Goal: Transaction & Acquisition: Book appointment/travel/reservation

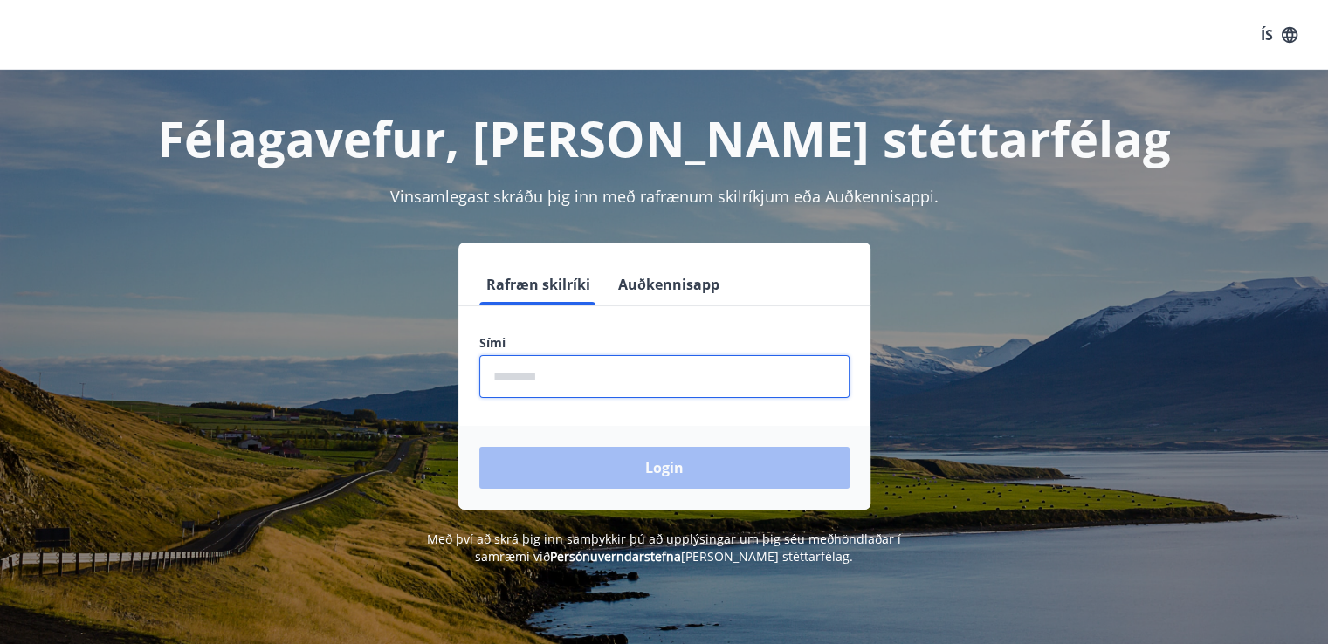
click at [723, 388] on input "phone" at bounding box center [664, 376] width 370 height 43
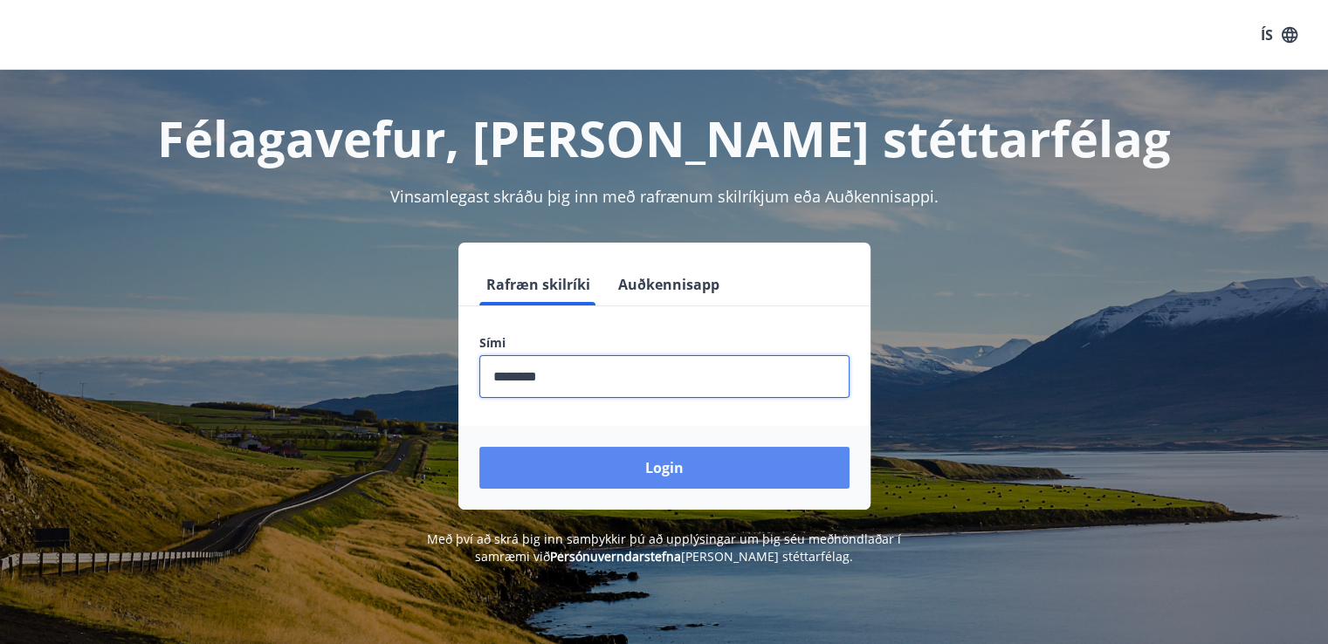
type input "********"
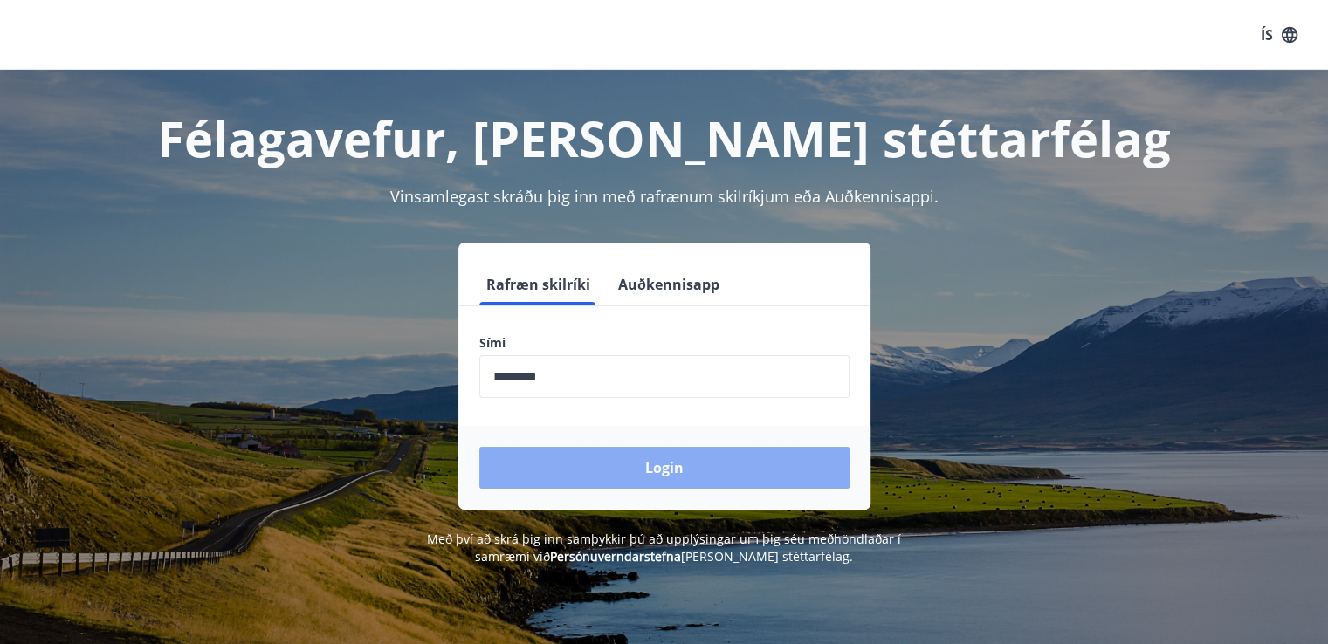
click at [691, 476] on button "Login" at bounding box center [664, 468] width 370 height 42
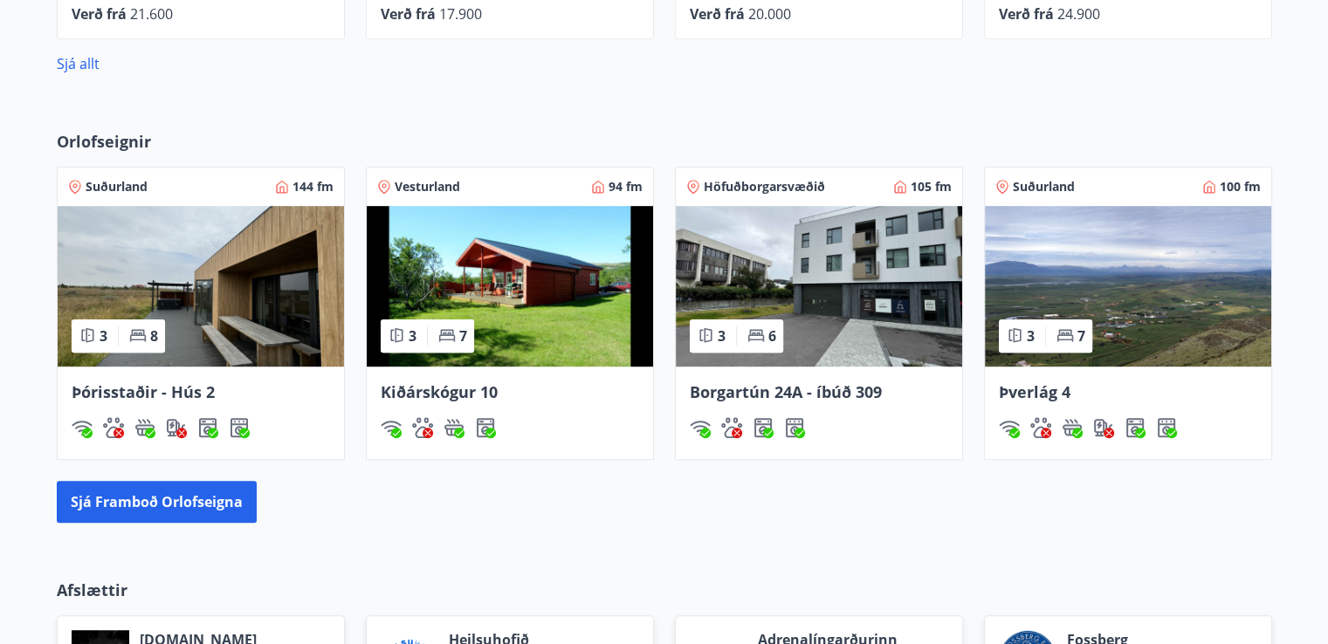
scroll to position [1049, 0]
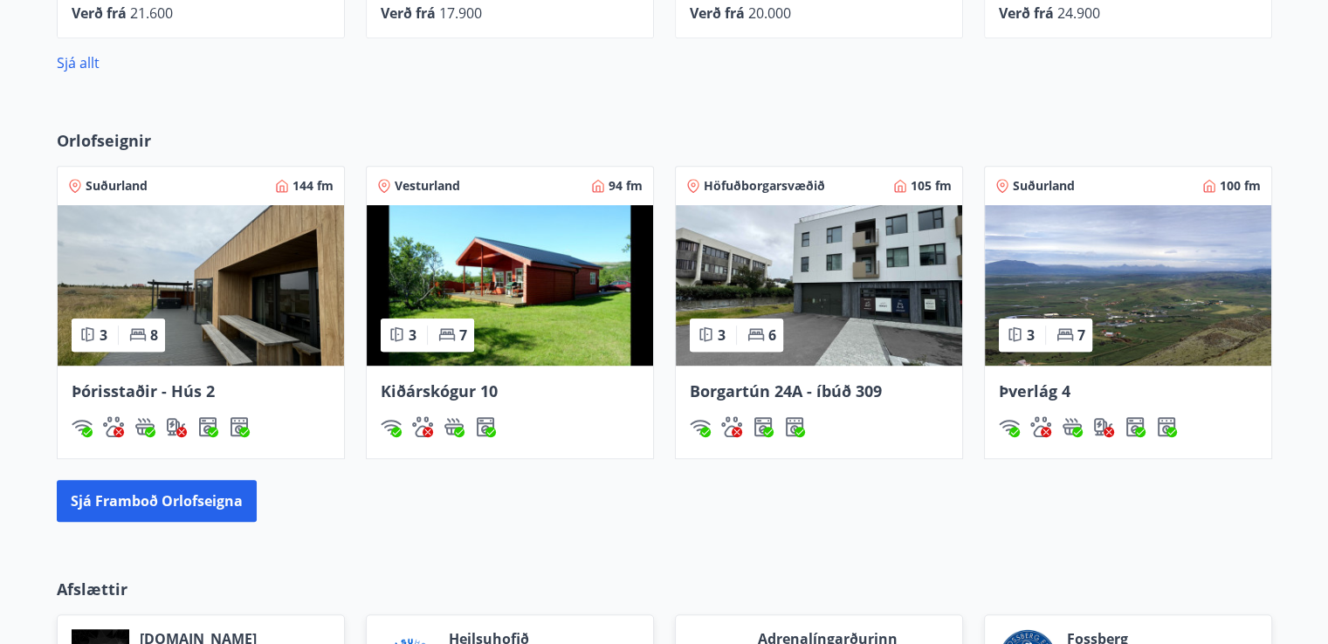
click at [1068, 332] on icon at bounding box center [1064, 334] width 17 height 17
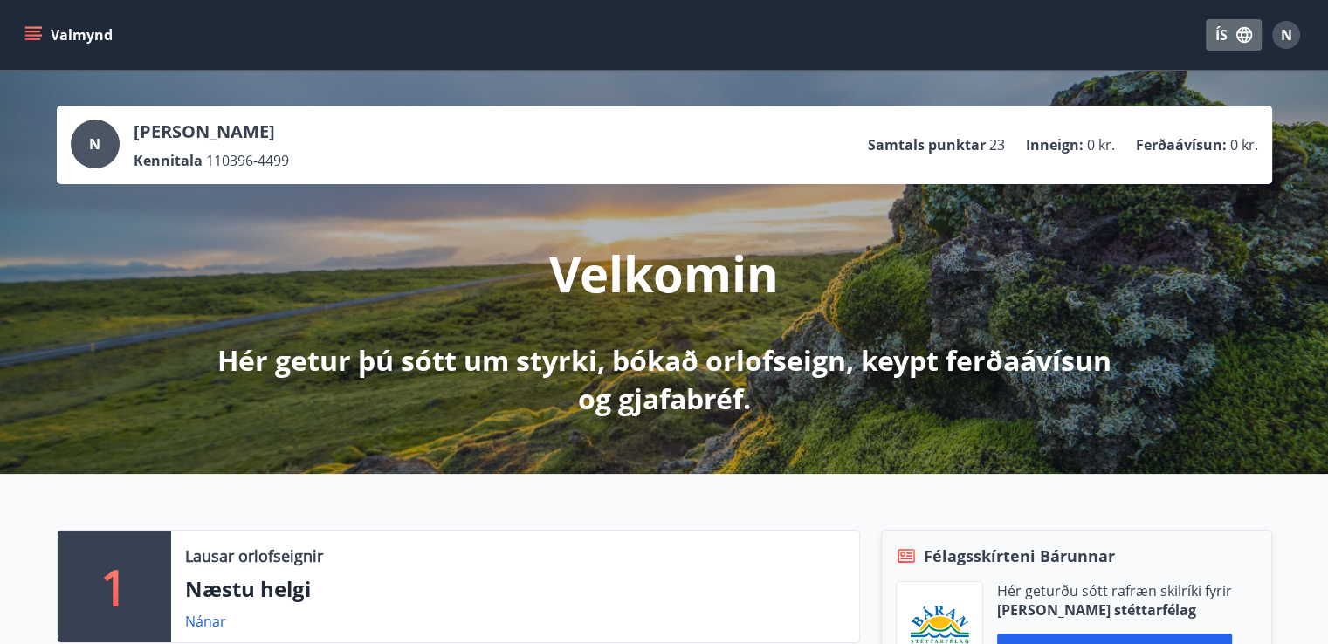
click at [1223, 36] on button "ÍS" at bounding box center [1233, 34] width 56 height 31
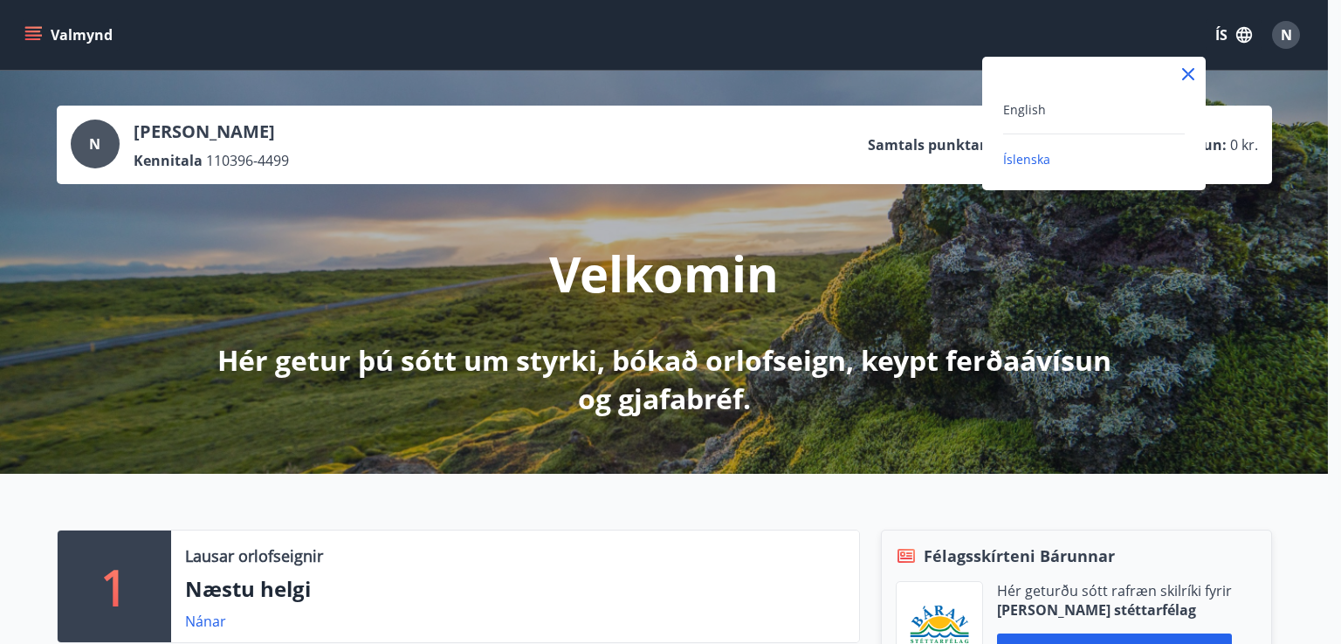
click at [1088, 113] on div "English" at bounding box center [1094, 109] width 182 height 21
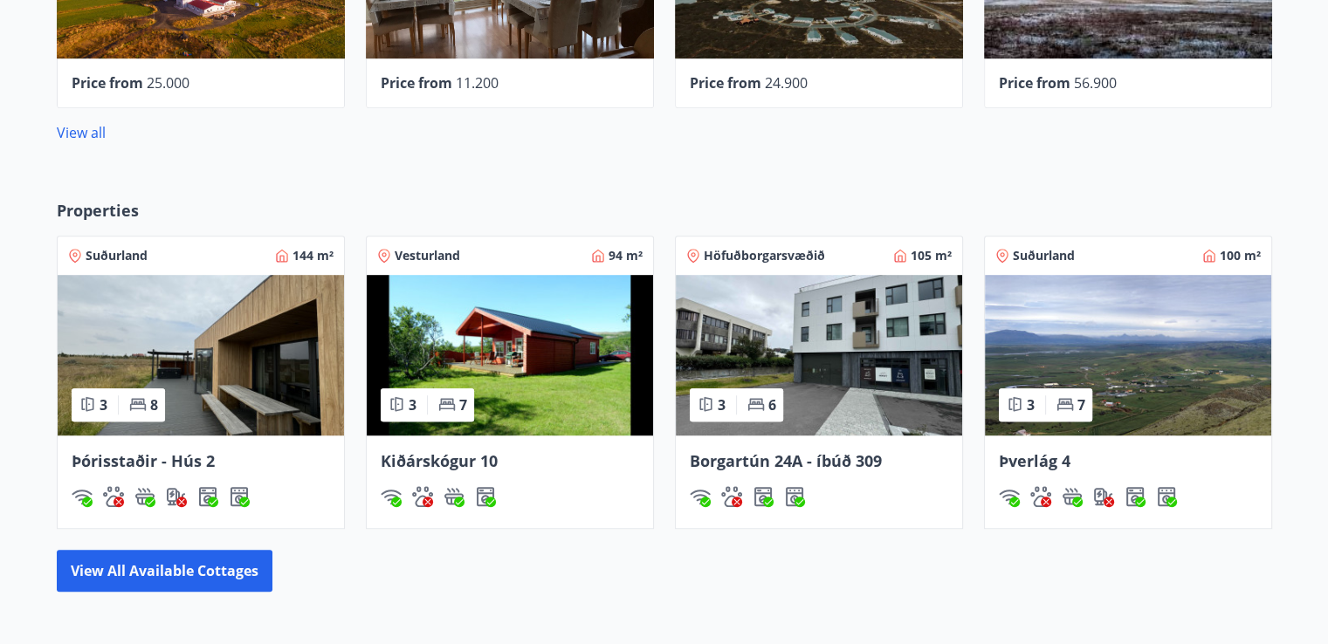
scroll to position [981, 0]
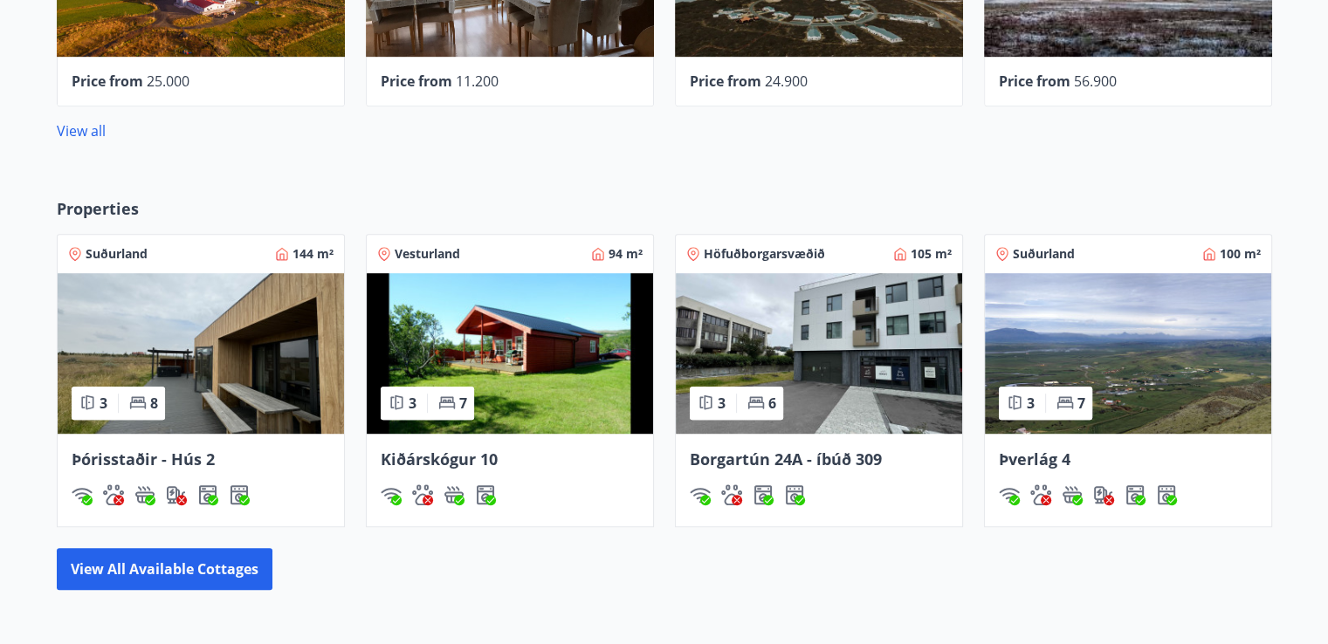
click at [191, 261] on div "Suðurland 144 m²" at bounding box center [200, 253] width 265 height 17
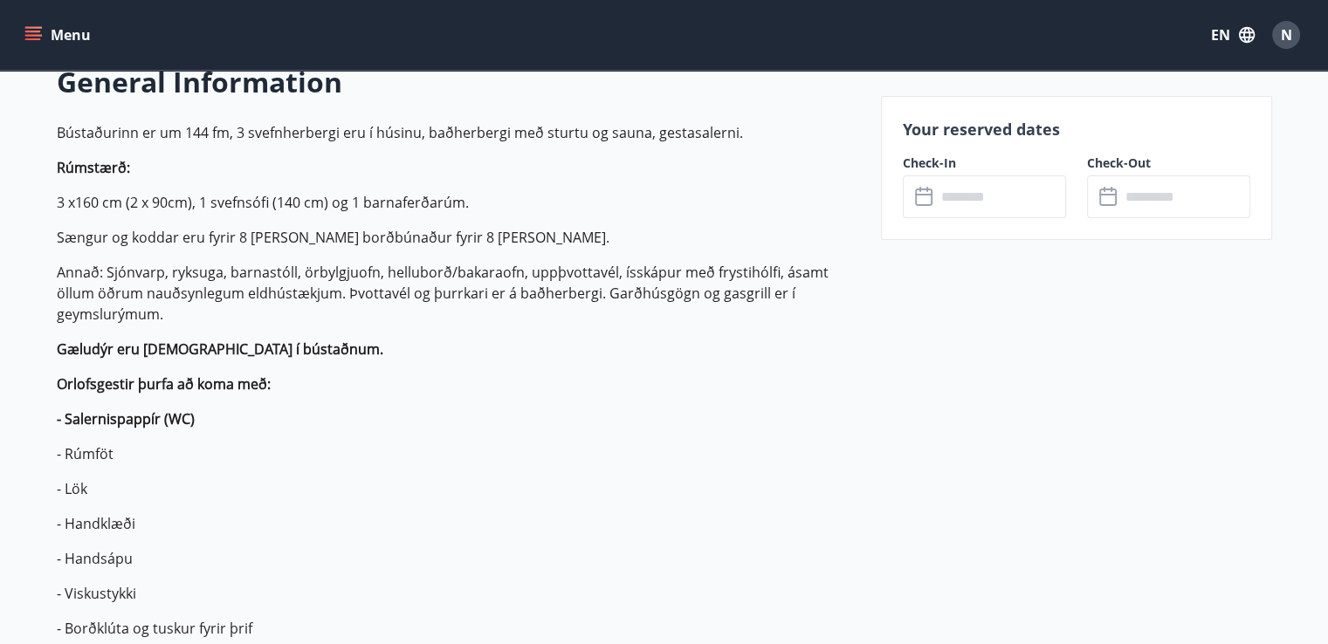
scroll to position [656, 0]
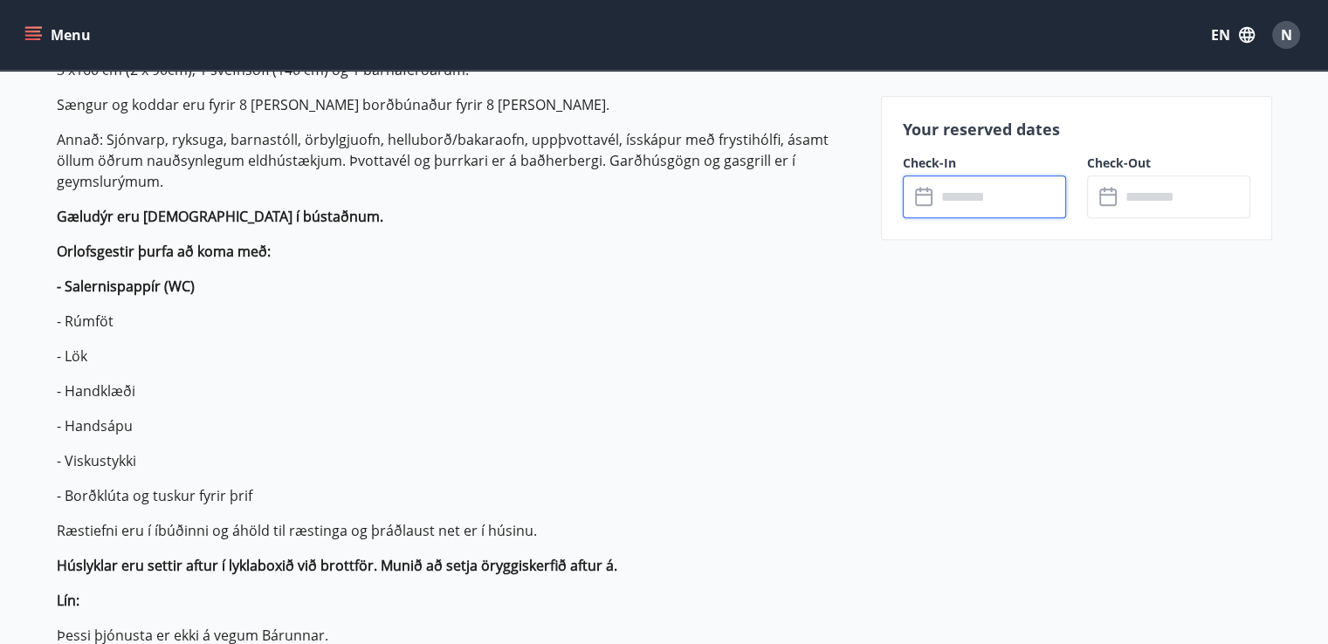
click at [967, 206] on input "text" at bounding box center [1001, 196] width 130 height 43
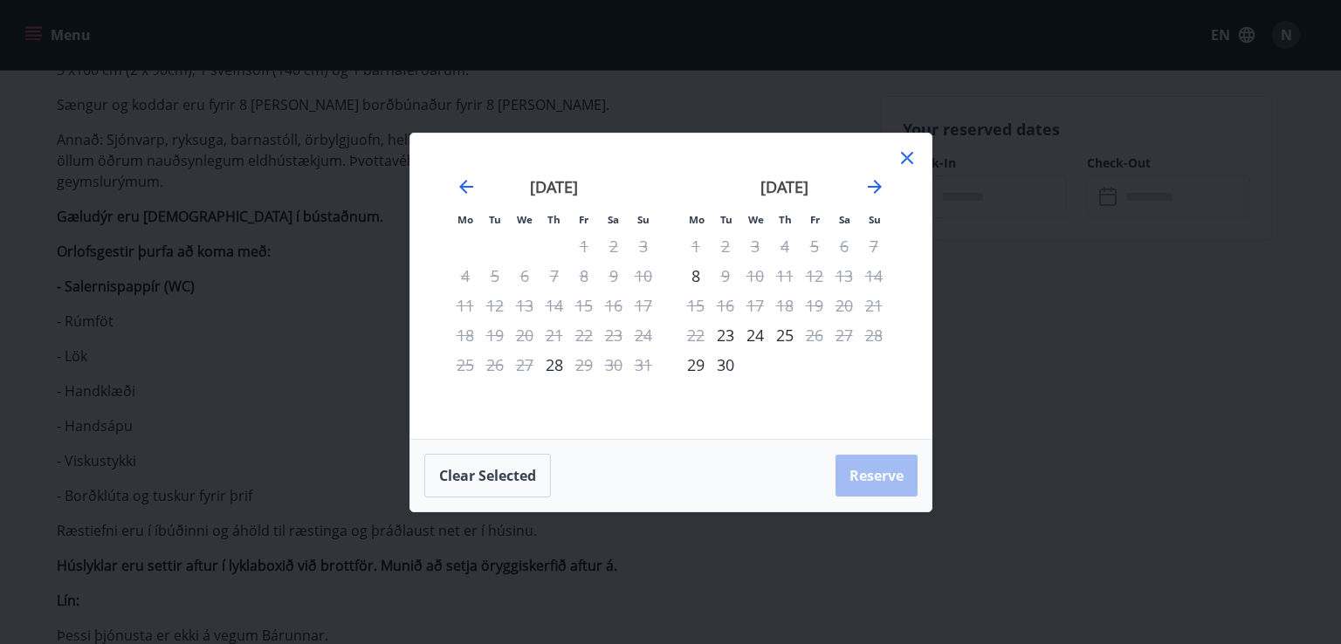
click at [907, 158] on icon at bounding box center [906, 157] width 3 height 3
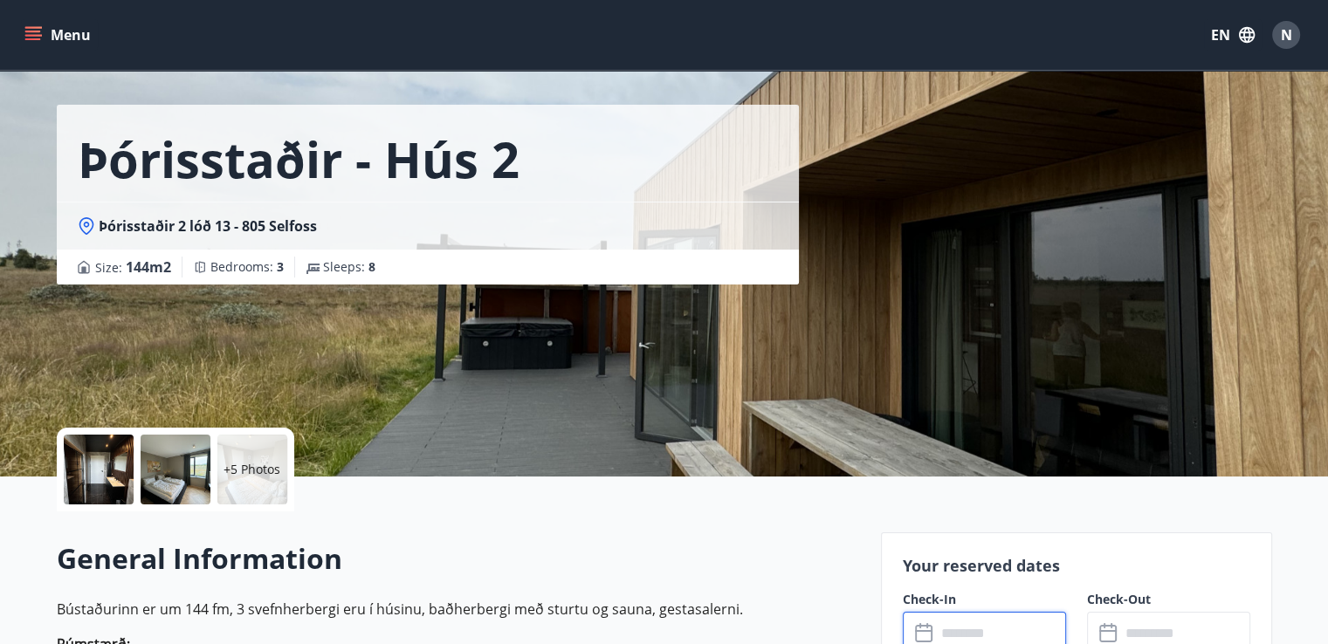
scroll to position [0, 0]
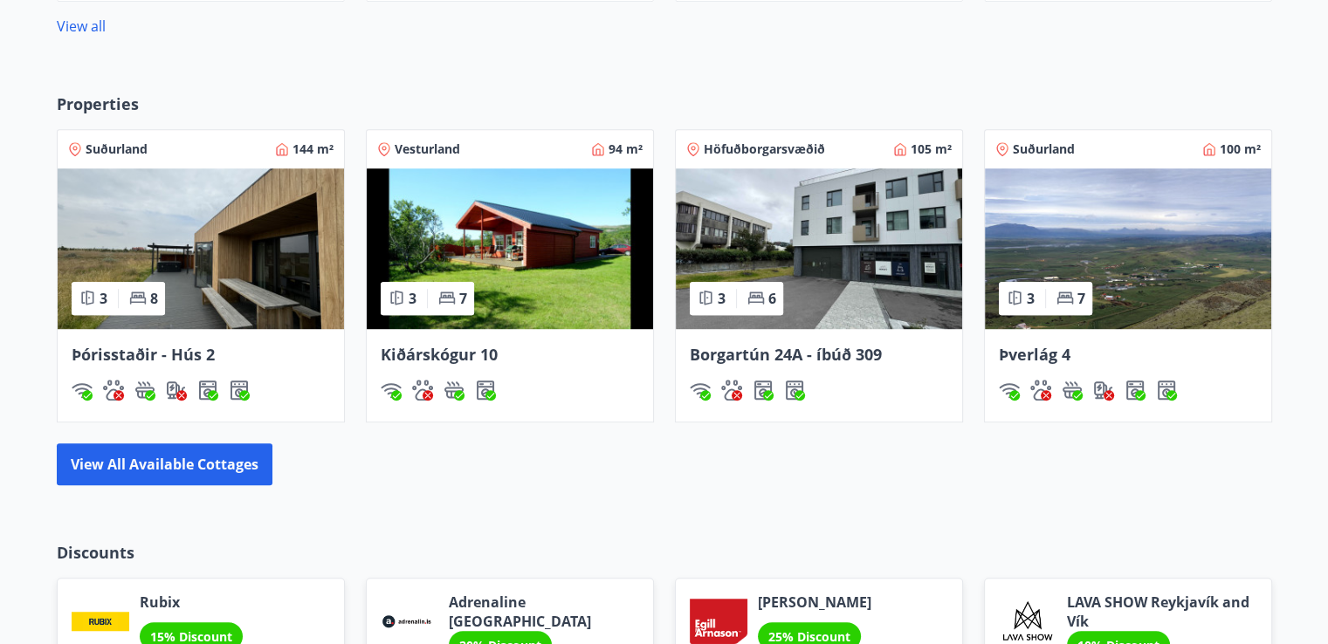
scroll to position [1084, 0]
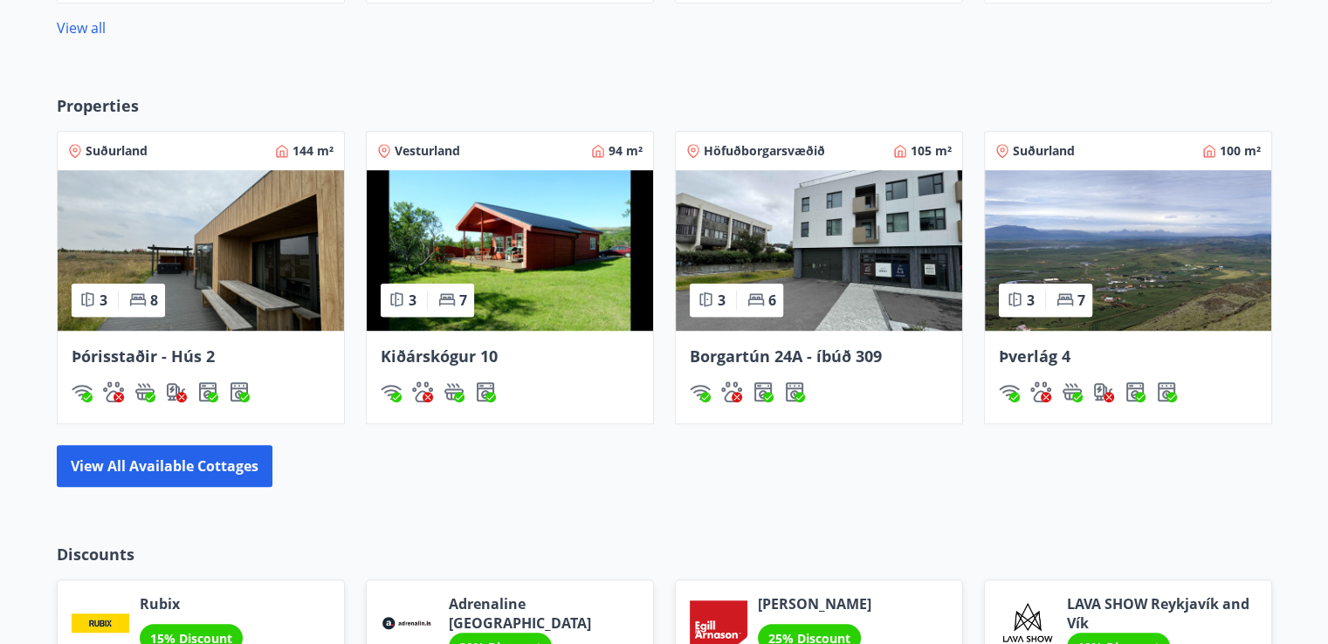
click at [1110, 157] on div "Suðurland 100 m²" at bounding box center [1127, 150] width 265 height 17
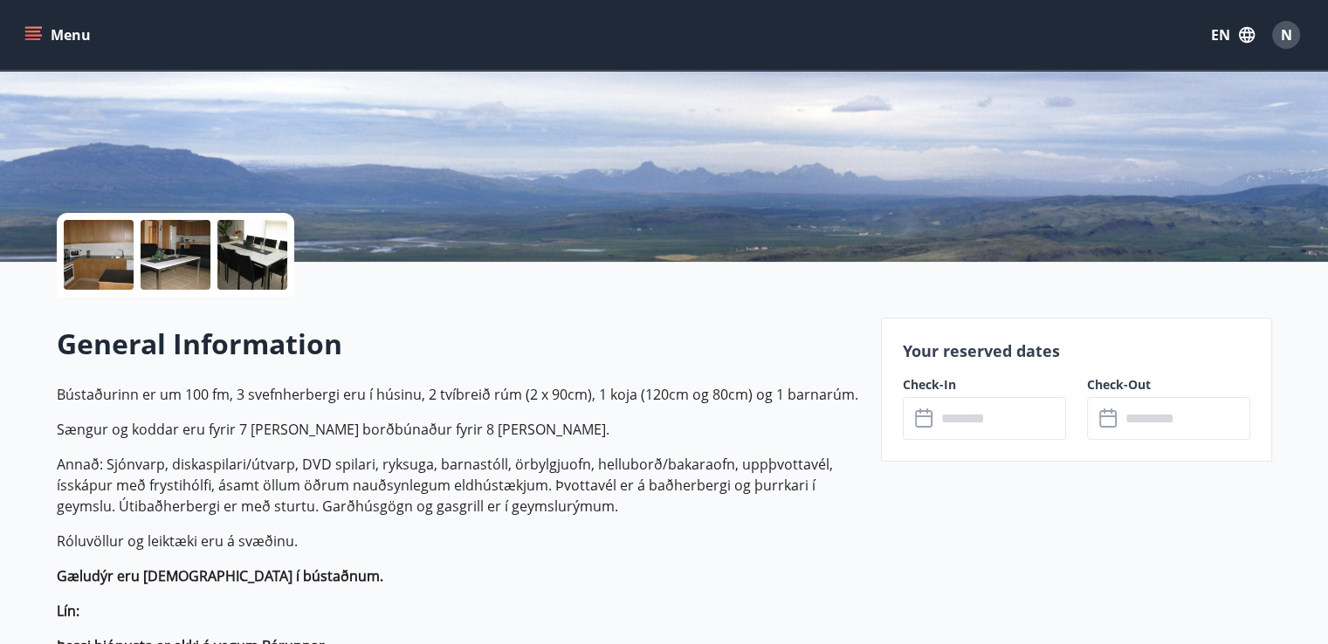
scroll to position [262, 0]
click at [1017, 352] on p "Your reserved dates" at bounding box center [1076, 351] width 347 height 23
click at [993, 429] on input "text" at bounding box center [1001, 418] width 130 height 43
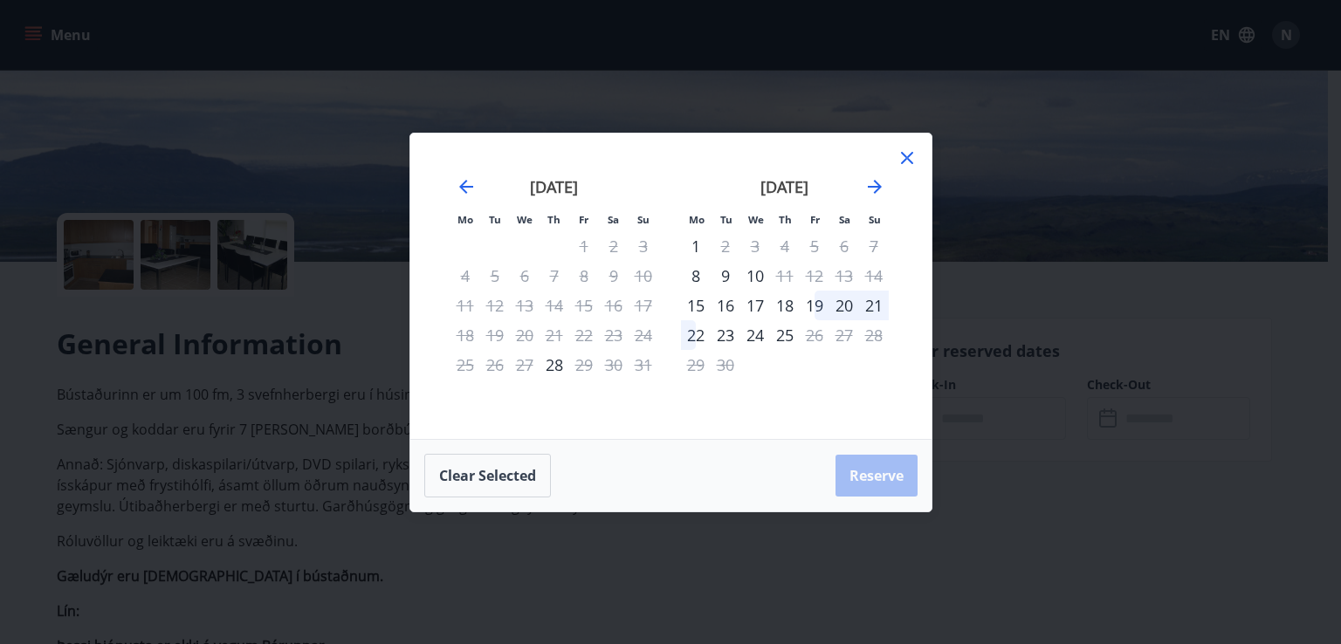
click at [906, 158] on icon at bounding box center [906, 157] width 3 height 3
